Goal: Find specific page/section: Find specific page/section

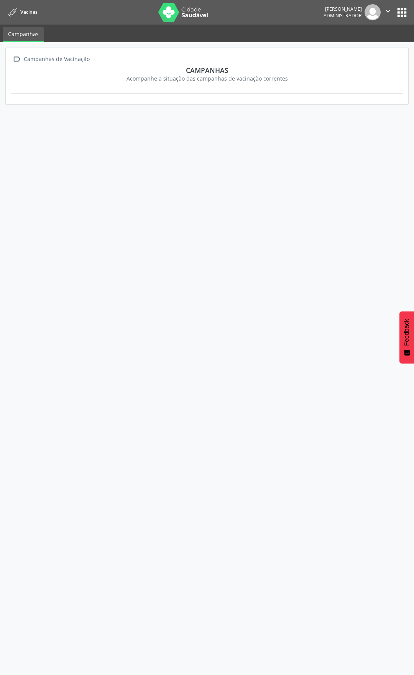
click at [403, 12] on button "apps" at bounding box center [401, 12] width 13 height 13
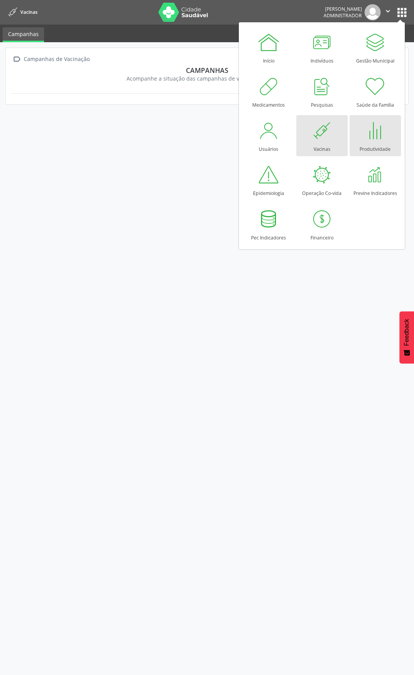
click at [377, 128] on div at bounding box center [375, 130] width 23 height 23
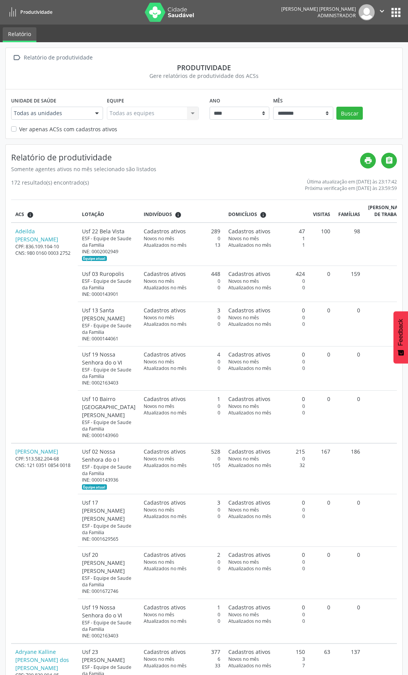
click at [395, 15] on button "apps" at bounding box center [396, 12] width 13 height 13
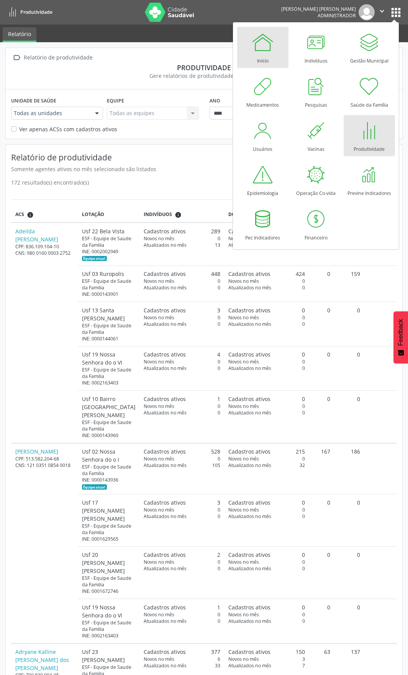
click at [244, 30] on link "Início" at bounding box center [262, 47] width 51 height 41
